Goal: Task Accomplishment & Management: Manage account settings

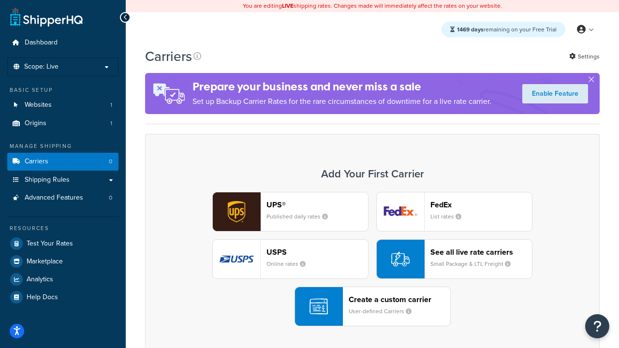
click at [372, 259] on div "UPS® Published daily rates FedEx List rates USPS Online rates See all live rate…" at bounding box center [372, 259] width 434 height 134
click at [481, 205] on header "FedEx" at bounding box center [481, 204] width 102 height 9
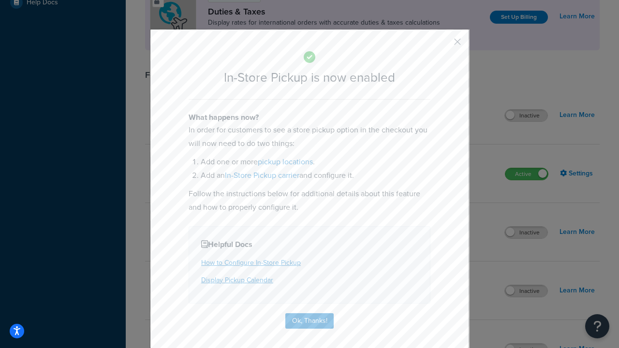
click at [443, 45] on button "button" at bounding box center [443, 45] width 2 height 2
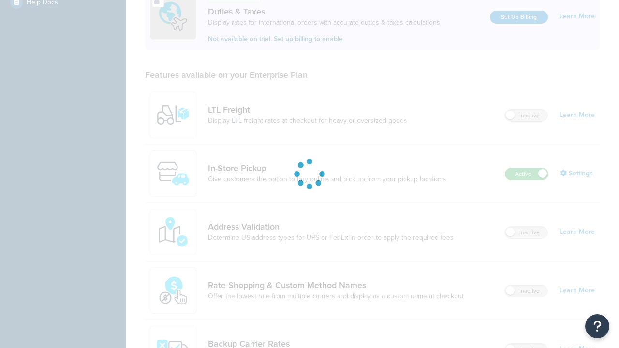
click at [527, 168] on label "Active" at bounding box center [526, 174] width 43 height 12
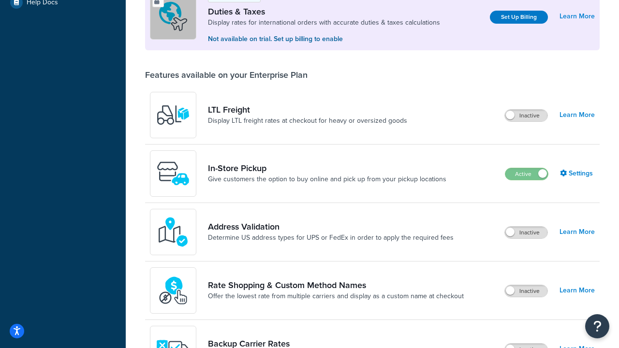
scroll to position [482, 0]
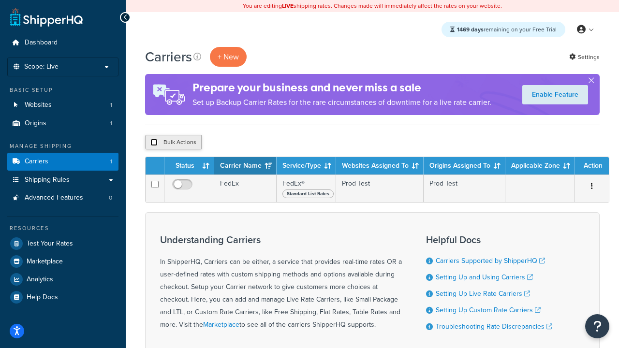
click at [154, 143] on input "checkbox" at bounding box center [153, 142] width 7 height 7
checkbox input "true"
click at [260, 143] on button "Delete" at bounding box center [257, 142] width 33 height 15
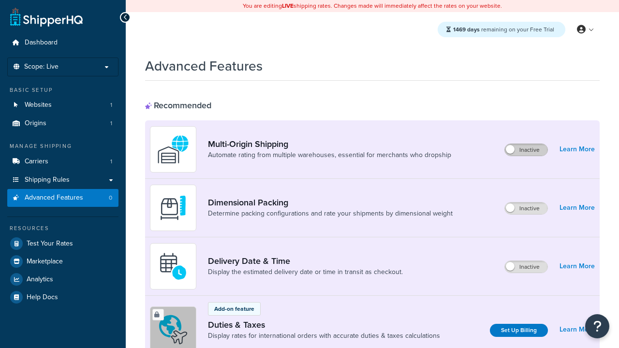
click at [526, 150] on label "Inactive" at bounding box center [526, 150] width 43 height 12
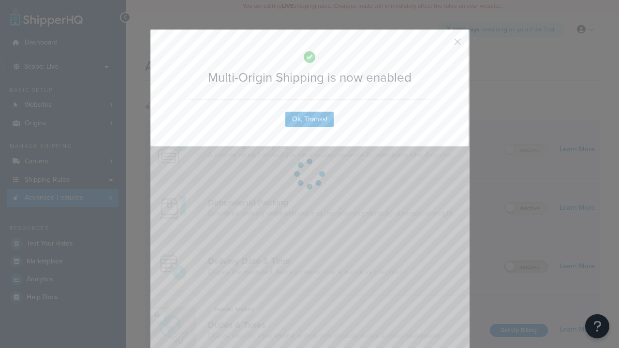
click at [443, 44] on button "button" at bounding box center [443, 45] width 2 height 2
click at [526, 267] on label "Inactive" at bounding box center [526, 267] width 43 height 12
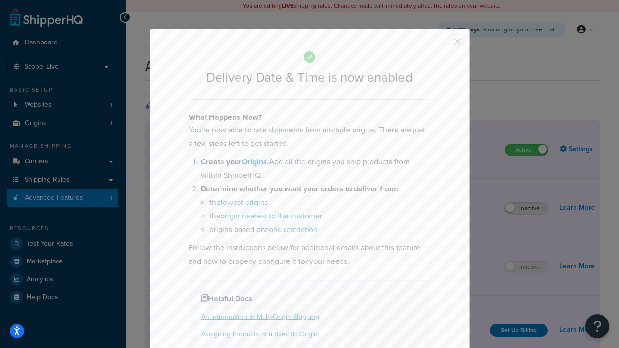
click at [443, 45] on button "button" at bounding box center [443, 45] width 2 height 2
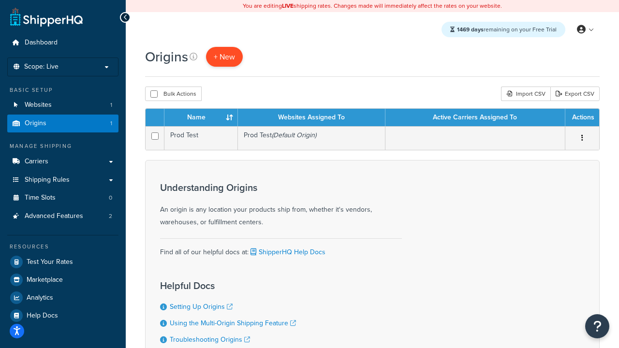
click at [224, 57] on span "+ New" at bounding box center [224, 56] width 21 height 11
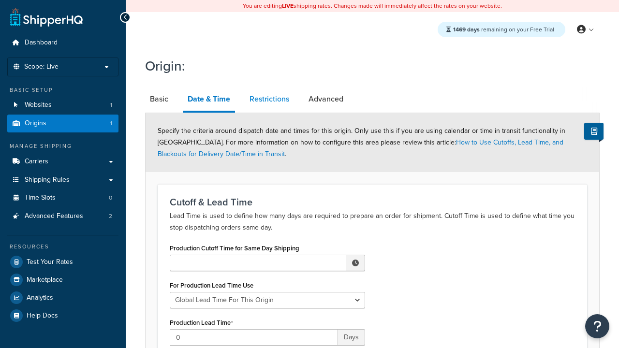
click at [269, 99] on link "Restrictions" at bounding box center [269, 99] width 49 height 23
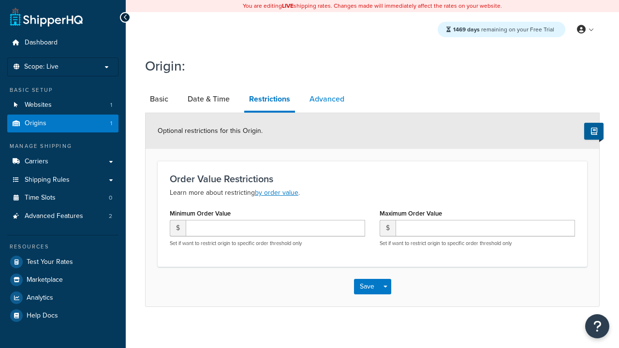
click at [327, 99] on link "Advanced" at bounding box center [327, 99] width 44 height 23
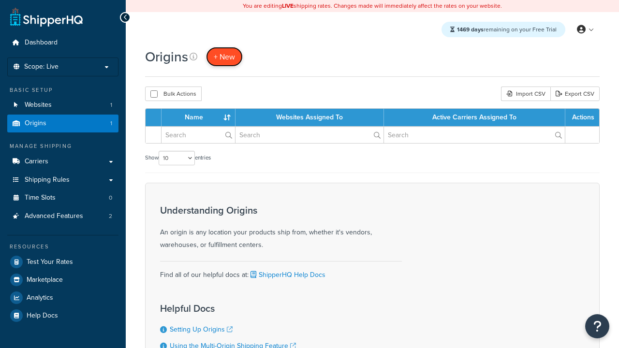
click at [224, 57] on span "+ New" at bounding box center [224, 56] width 21 height 11
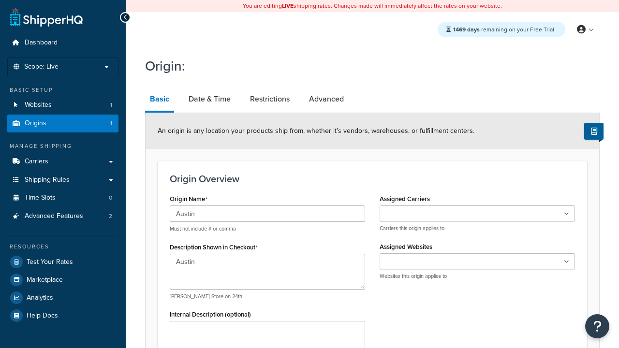
type textarea "Austin"
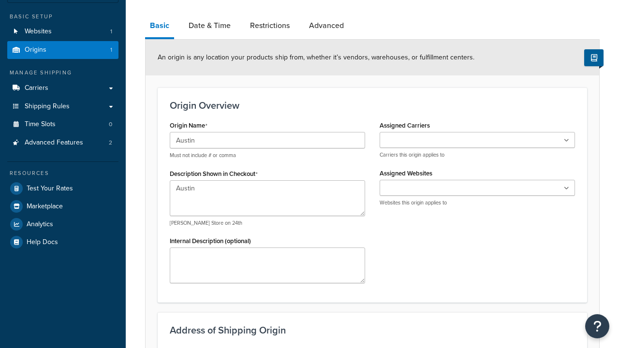
type input "Test Street"
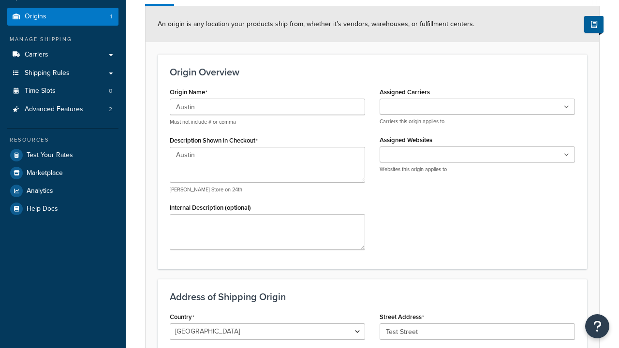
type input "Austin"
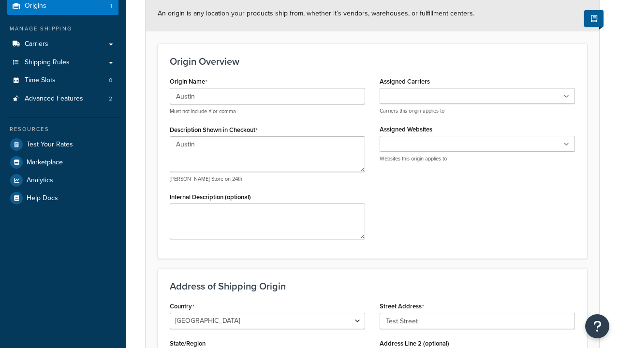
select select "43"
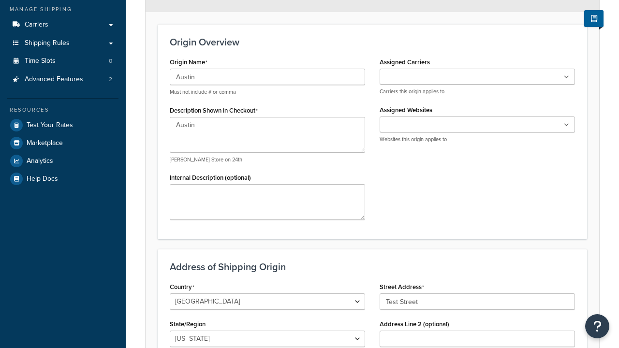
type input "Austin"
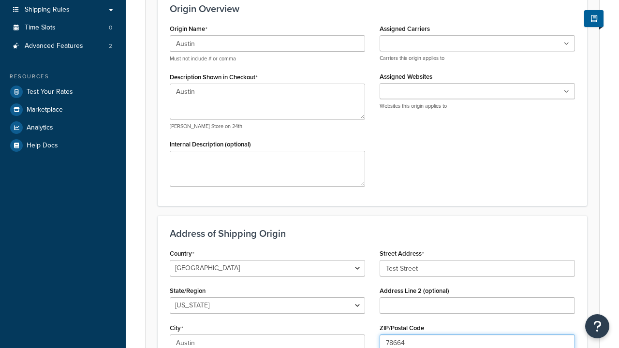
type input "78664"
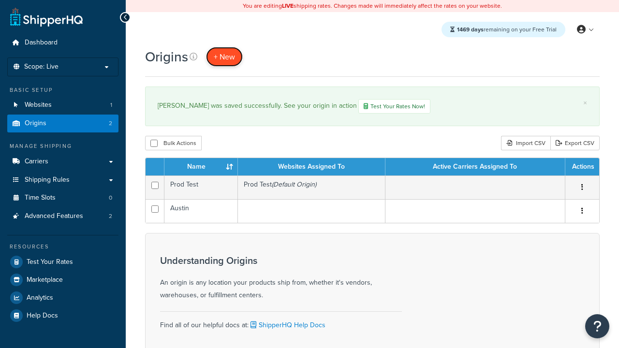
click at [224, 57] on span "+ New" at bounding box center [224, 56] width 21 height 11
